Goal: Task Accomplishment & Management: Use online tool/utility

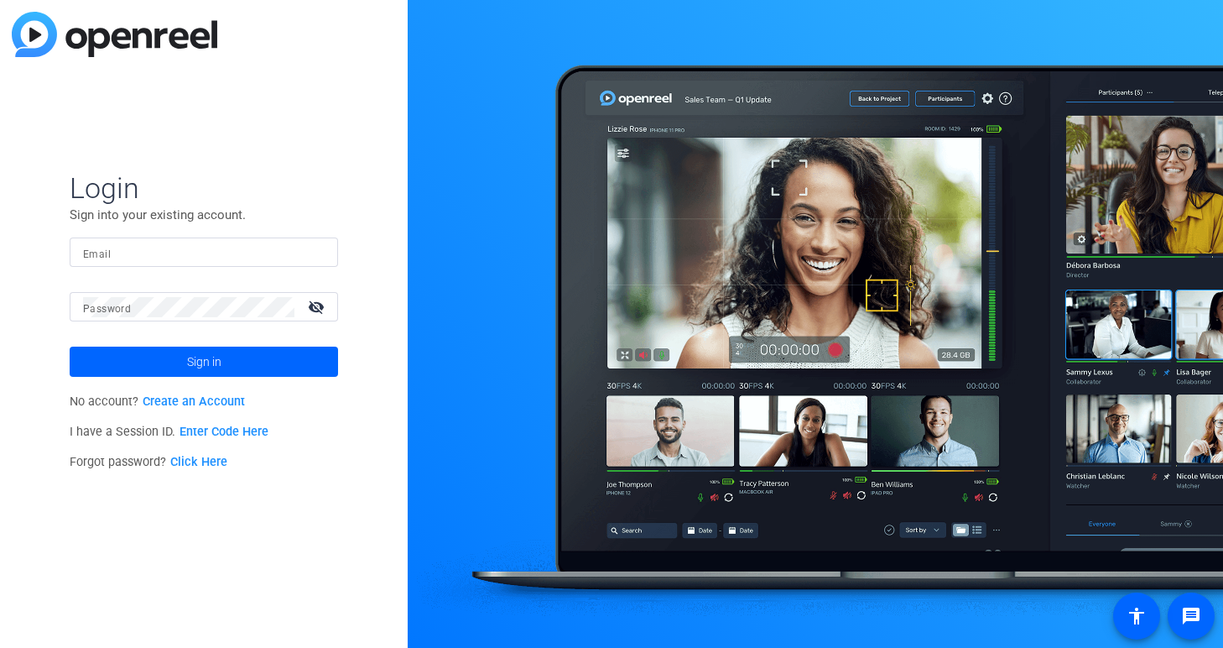
click at [305, 242] on input "Email" at bounding box center [204, 252] width 242 height 20
type input "[EMAIL_ADDRESS][DOMAIN_NAME]"
click at [70, 346] on button "Sign in" at bounding box center [204, 361] width 268 height 30
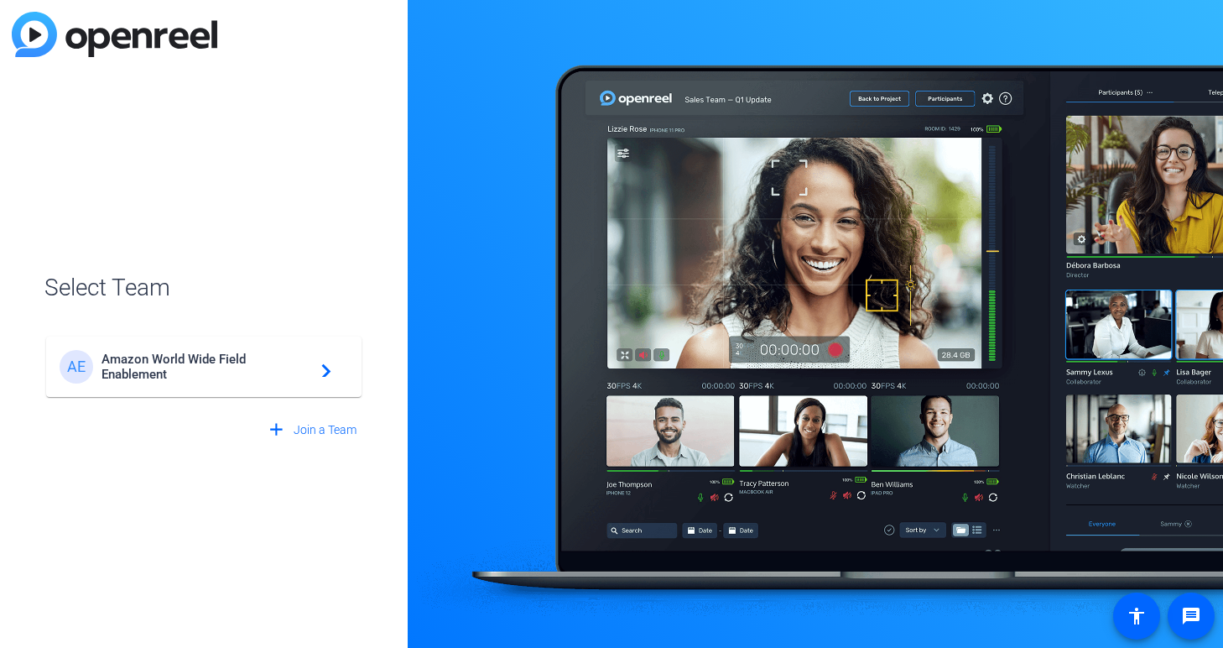
click at [237, 365] on span "Amazon World Wide Field Enablement" at bounding box center [206, 366] width 210 height 30
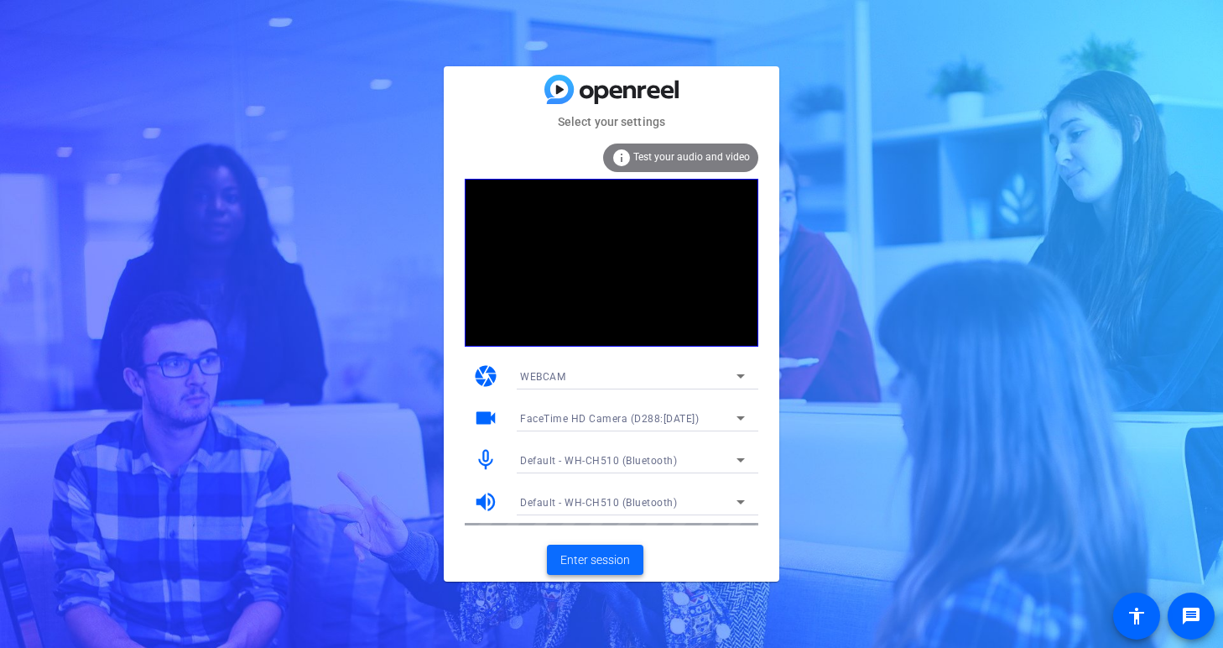
click at [601, 564] on span "Enter session" at bounding box center [595, 560] width 70 height 18
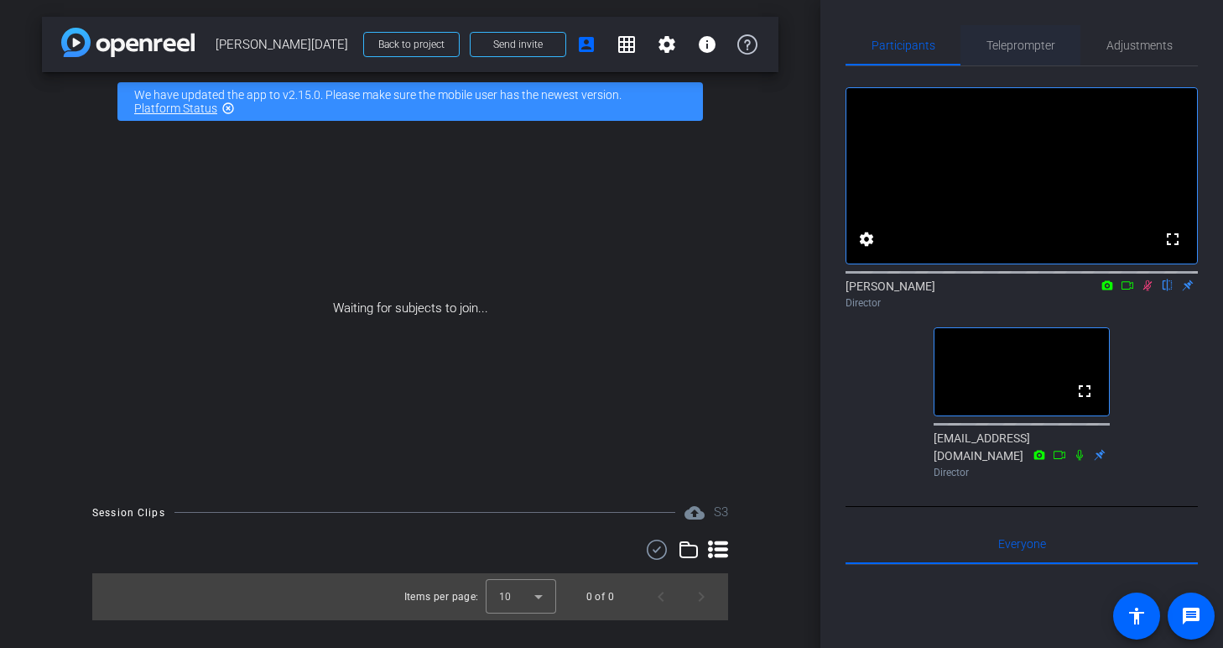
click at [1021, 44] on span "Teleprompter" at bounding box center [1020, 45] width 69 height 12
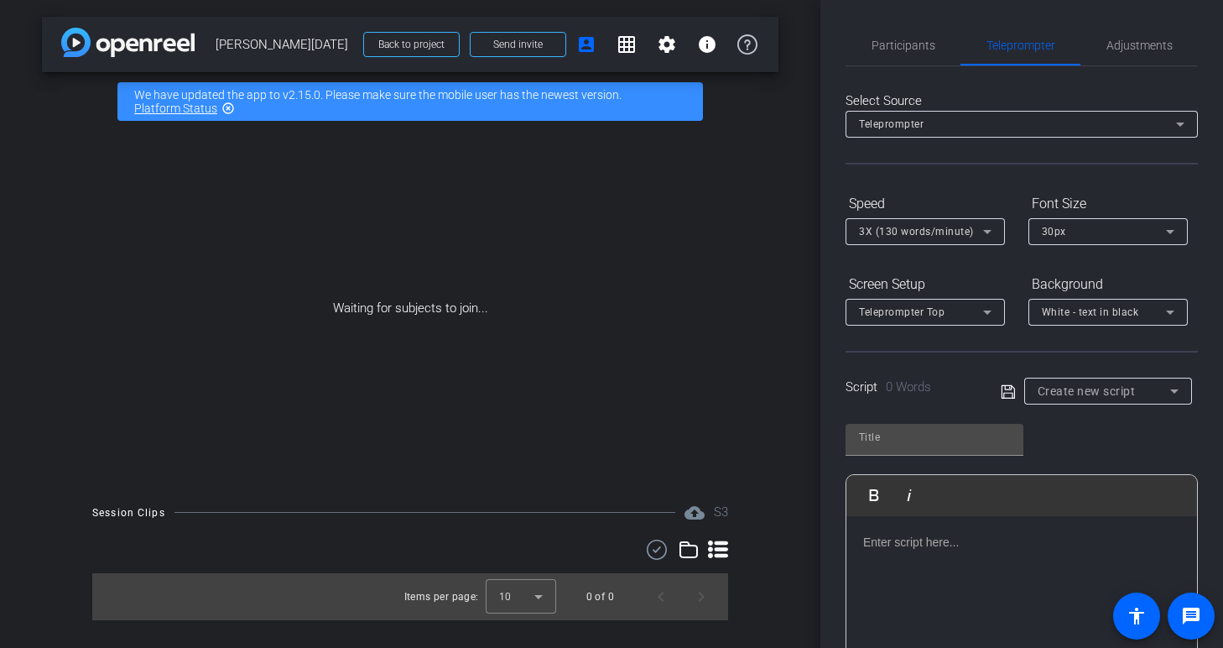
click at [1029, 122] on div "Teleprompter" at bounding box center [1017, 123] width 317 height 21
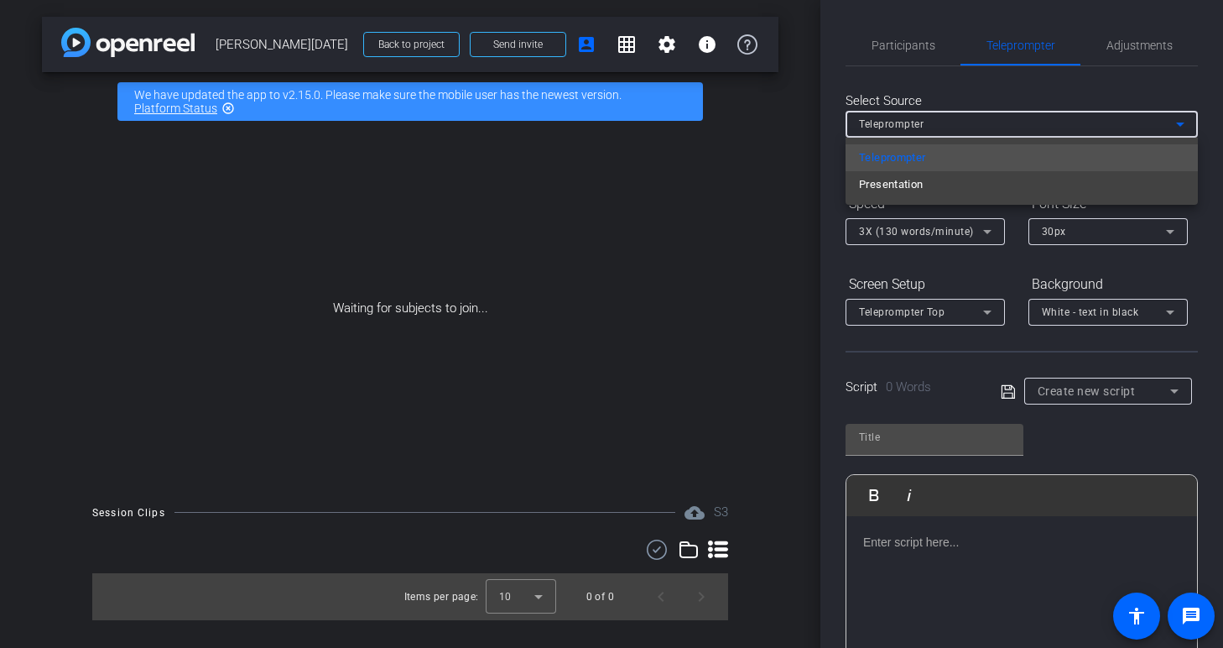
click at [1029, 123] on div at bounding box center [611, 324] width 1223 height 648
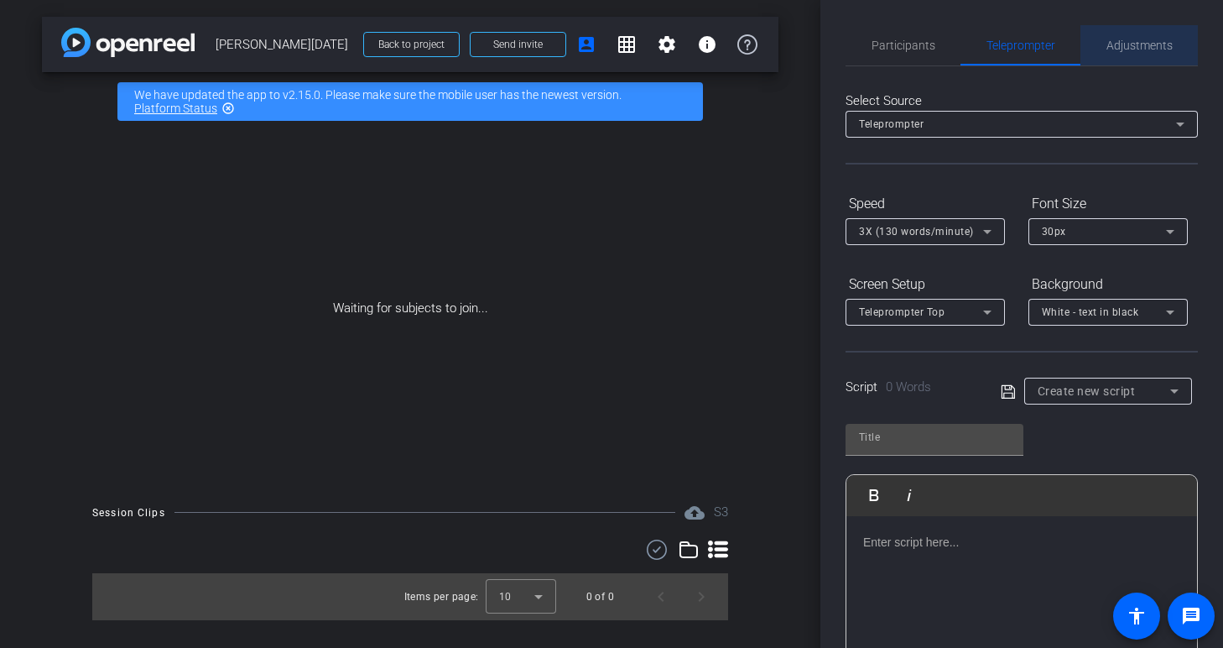
click at [1112, 59] on span "Adjustments" at bounding box center [1139, 45] width 66 height 40
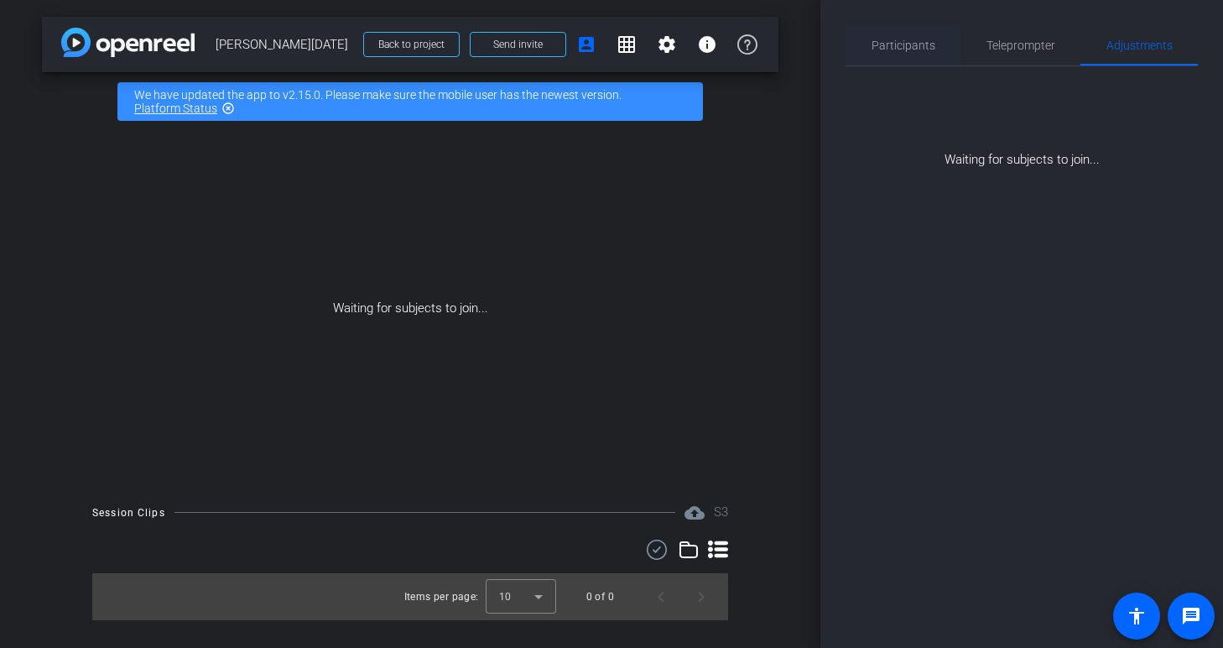
click at [893, 42] on span "Participants" at bounding box center [903, 45] width 64 height 12
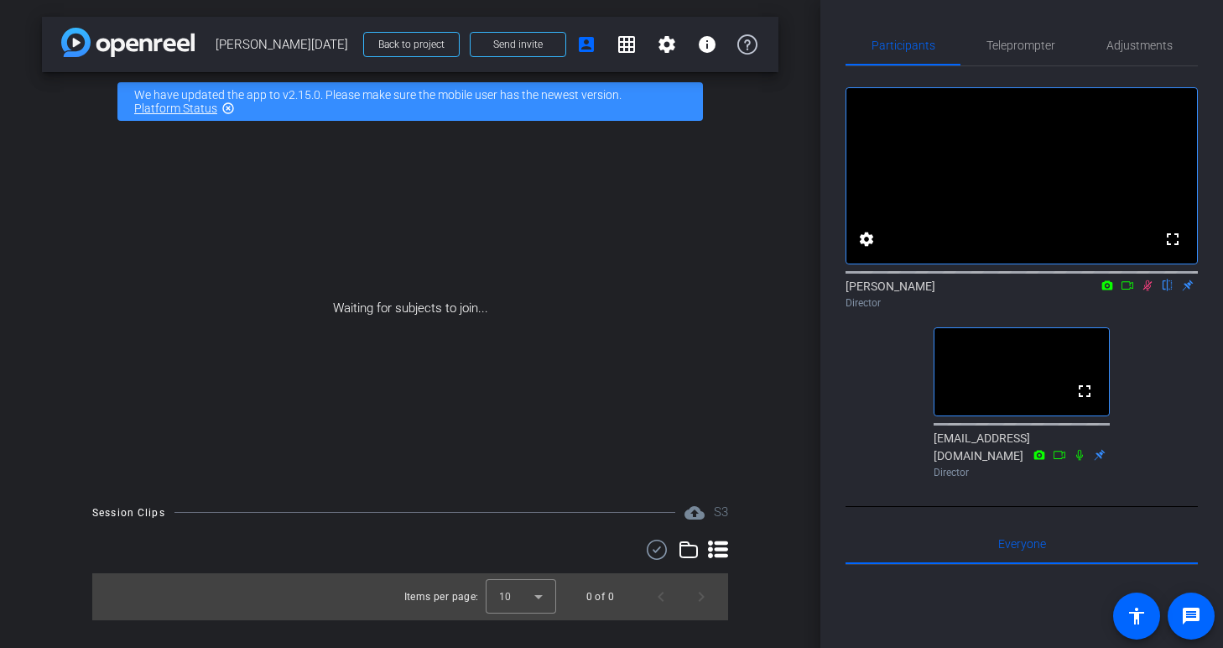
click at [762, 101] on div "arrow_back [PERSON_NAME] [DATE] Back to project Send invite account_box grid_on…" at bounding box center [410, 324] width 820 height 648
click at [963, 480] on div "Director" at bounding box center [1022, 472] width 176 height 15
click at [969, 480] on div "Director" at bounding box center [1022, 472] width 176 height 15
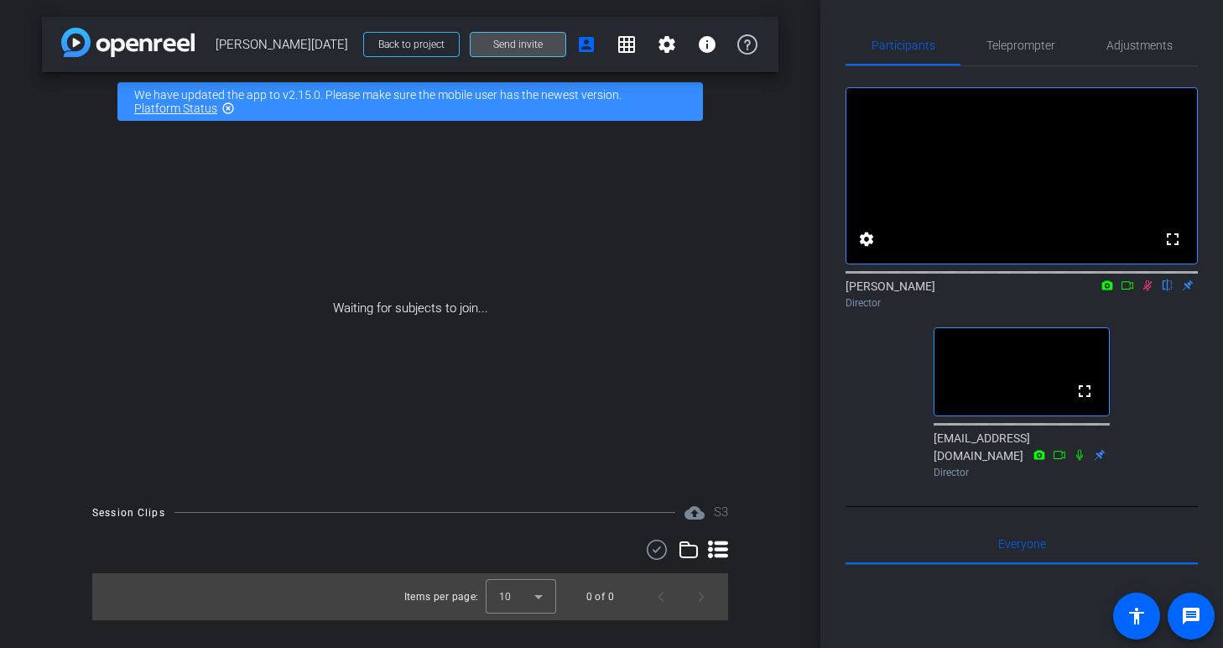
click at [538, 40] on span "Send invite" at bounding box center [517, 44] width 49 height 13
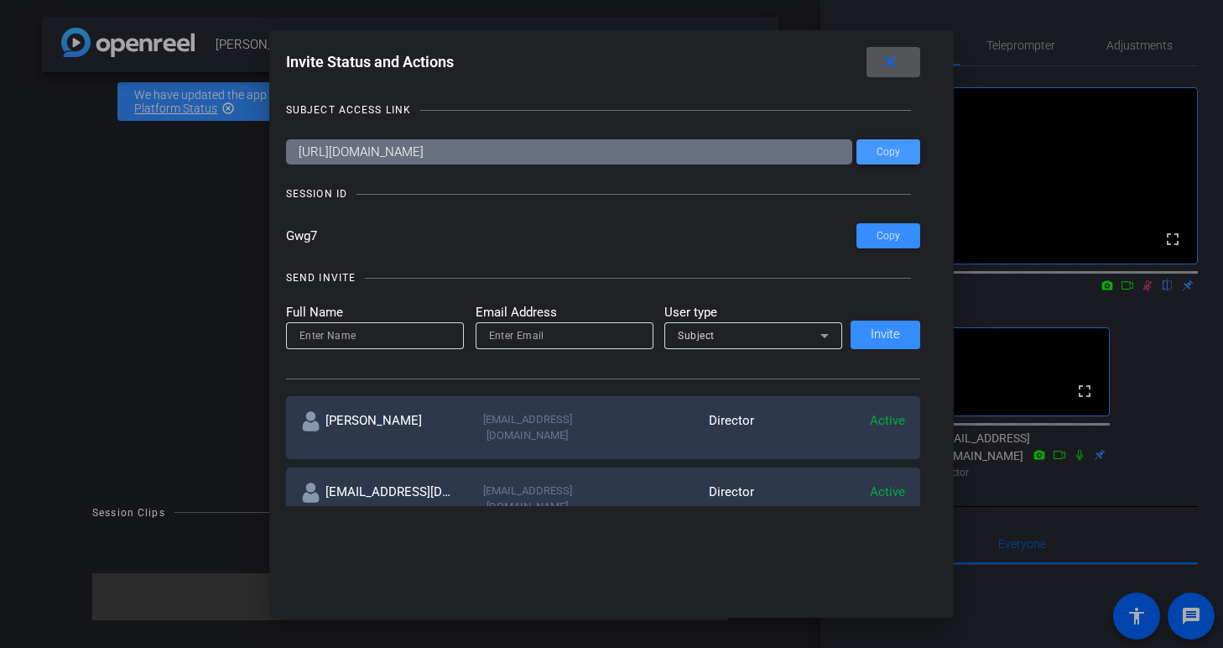
click at [890, 153] on span "Copy" at bounding box center [888, 152] width 23 height 13
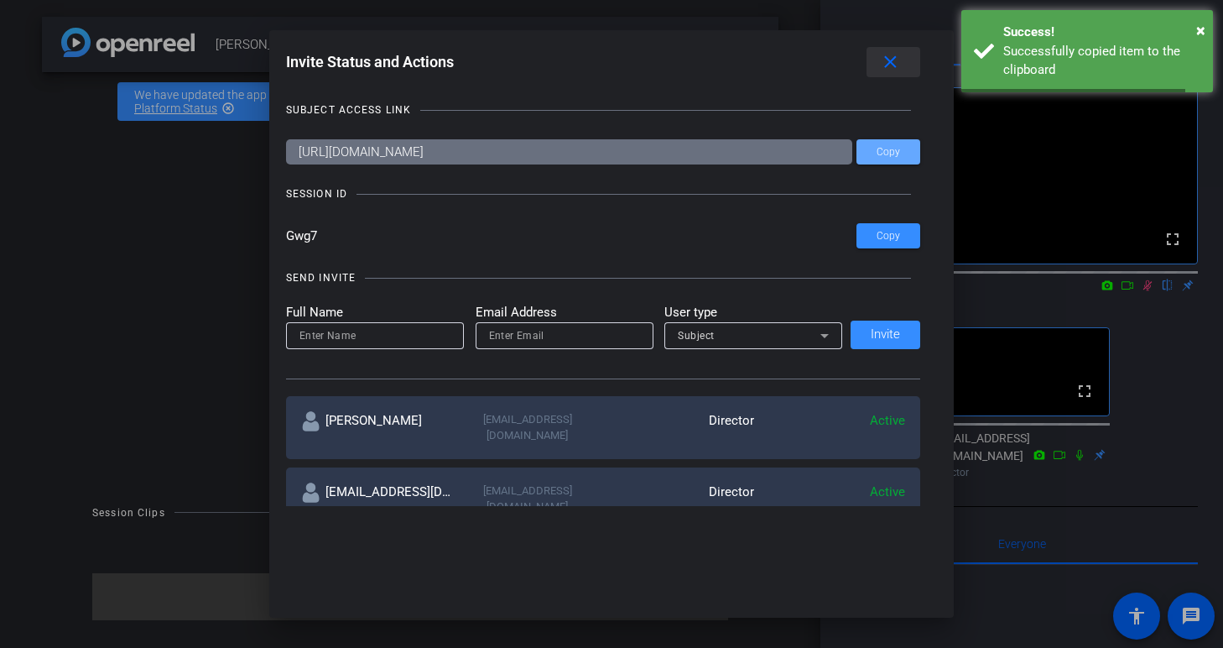
click at [892, 60] on mat-icon "close" at bounding box center [890, 62] width 21 height 21
